Goal: Task Accomplishment & Management: Use online tool/utility

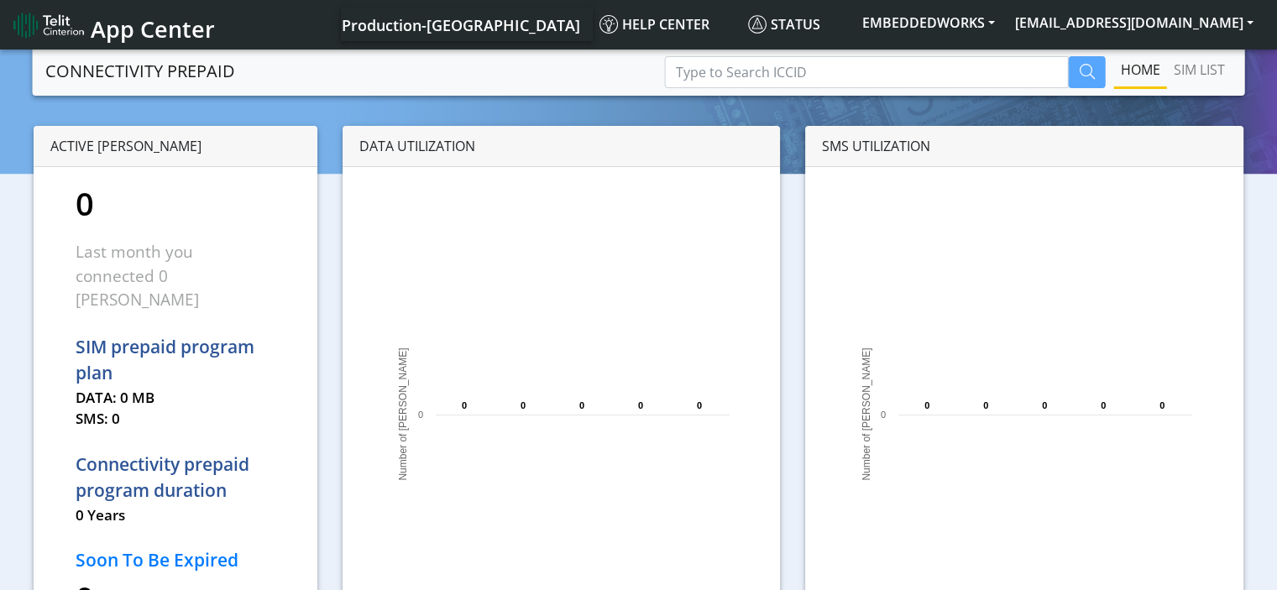
click at [115, 36] on span "App Center" at bounding box center [153, 28] width 124 height 31
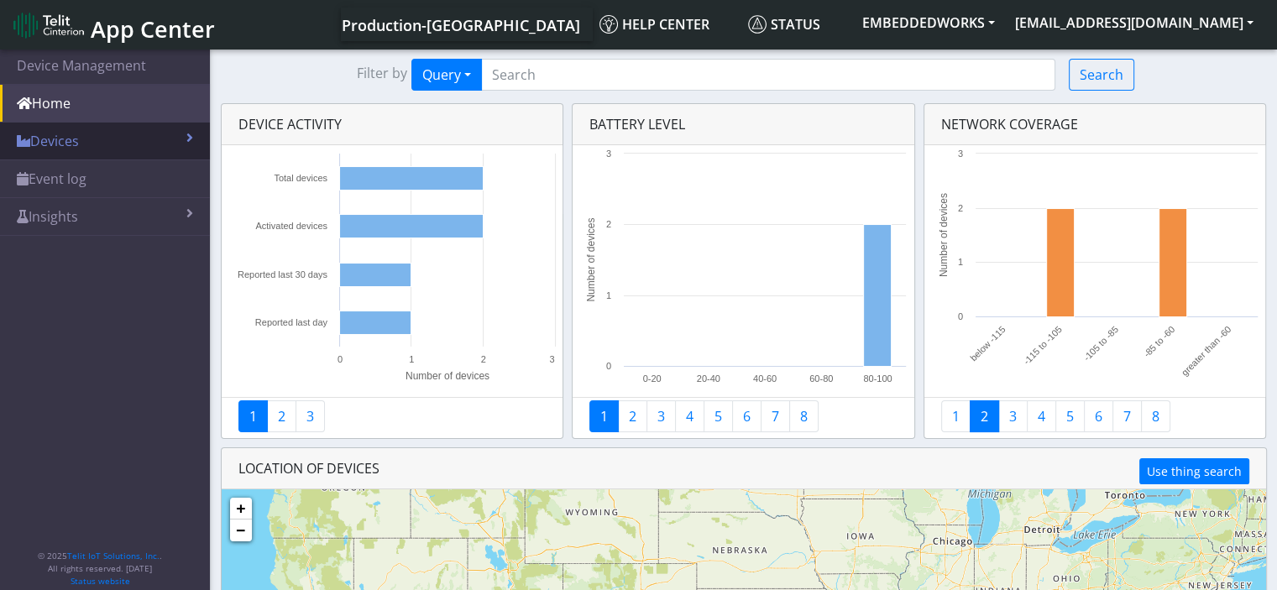
click at [71, 147] on link "Devices" at bounding box center [105, 141] width 210 height 37
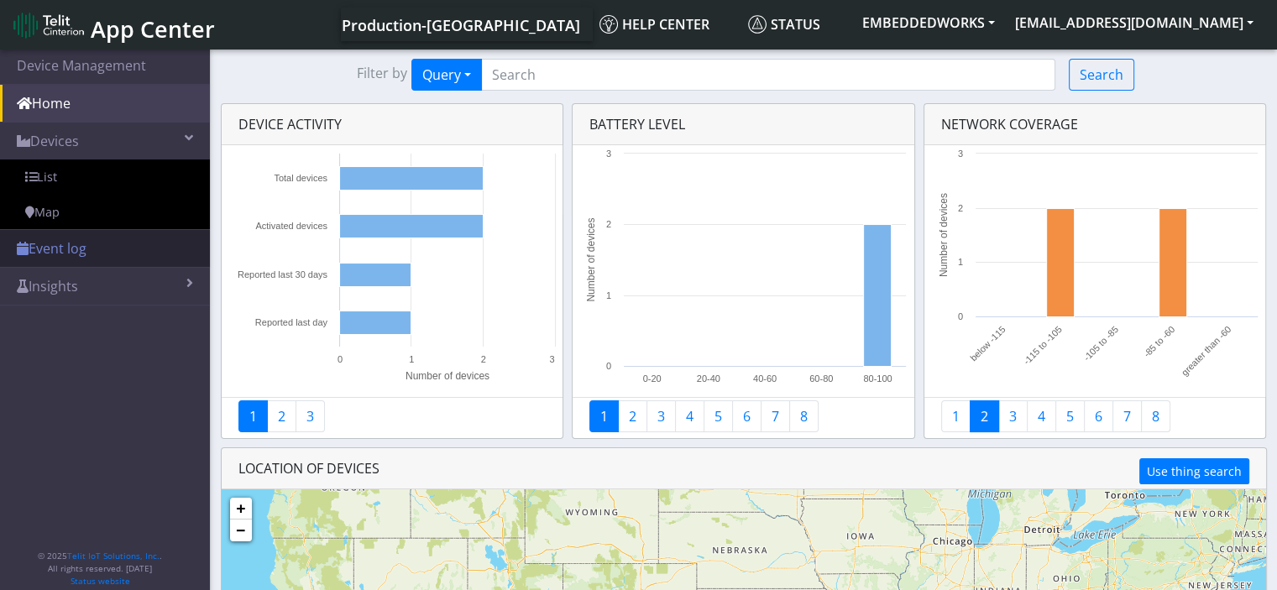
click at [89, 255] on link "Event log" at bounding box center [105, 248] width 210 height 37
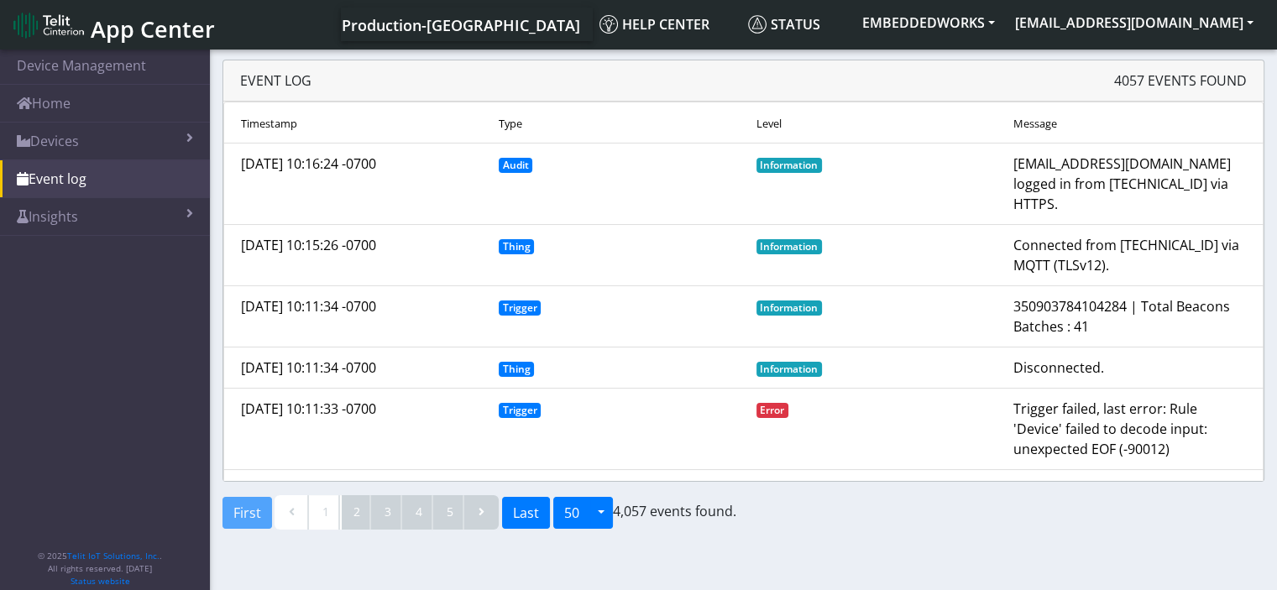
drag, startPoint x: 1256, startPoint y: 1, endPoint x: 1273, endPoint y: 196, distance: 195.5
click at [1273, 196] on div "Event log 4057 EVENTS FOUND Timestamp Type Level Message [DATE] 10:16:24 -0700 …" at bounding box center [743, 271] width 1067 height 422
drag, startPoint x: 1262, startPoint y: 0, endPoint x: 912, endPoint y: 461, distance: 579.2
click at [912, 461] on li "[DATE] 10:11:33 -0700 Trigger Error Trigger failed, last error: Rule 'Device' f…" at bounding box center [743, 429] width 1040 height 82
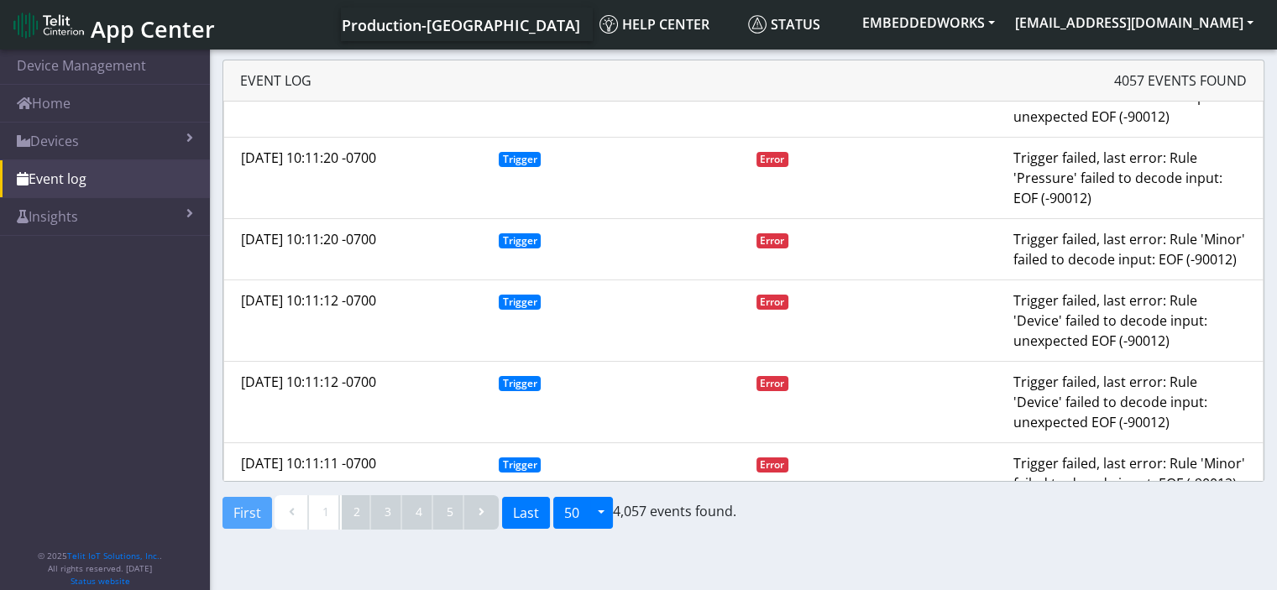
scroll to position [755, 0]
